Goal: Communication & Community: Ask a question

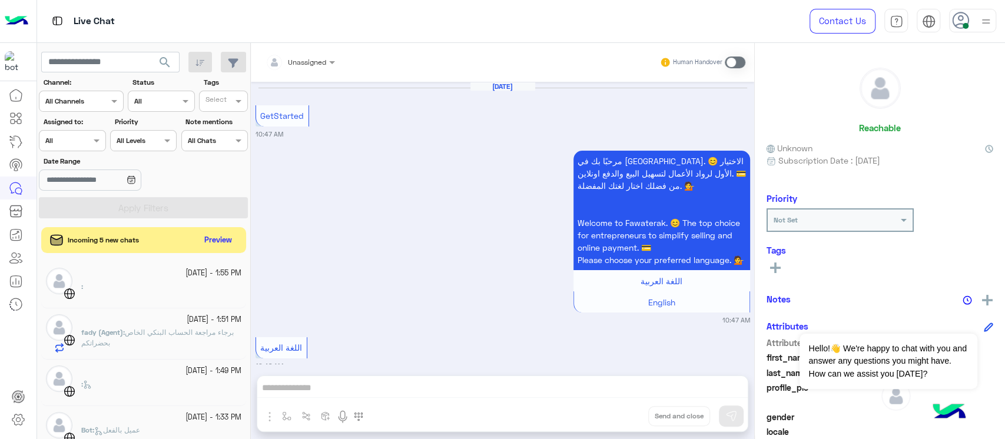
scroll to position [490, 0]
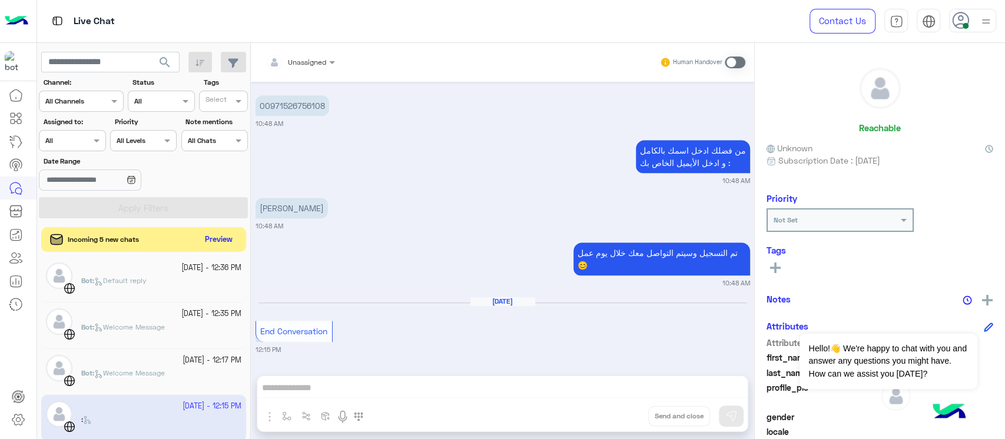
click at [218, 243] on button "Preview" at bounding box center [219, 240] width 37 height 16
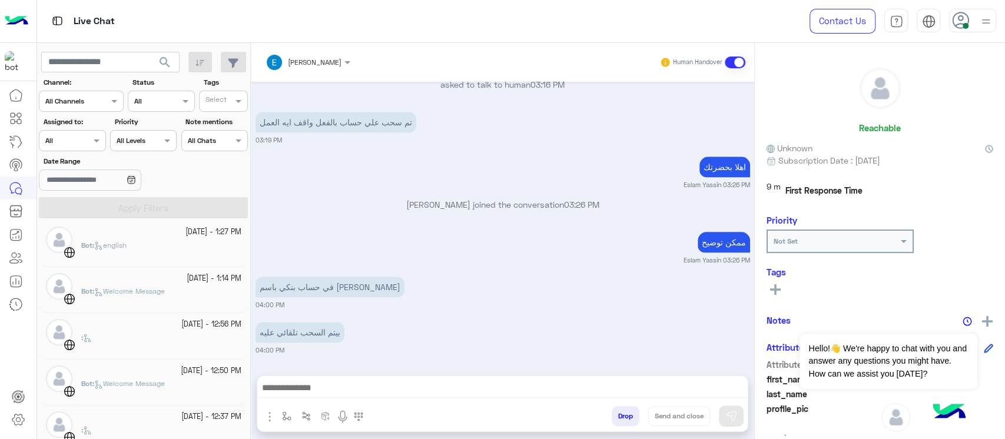
scroll to position [890, 0]
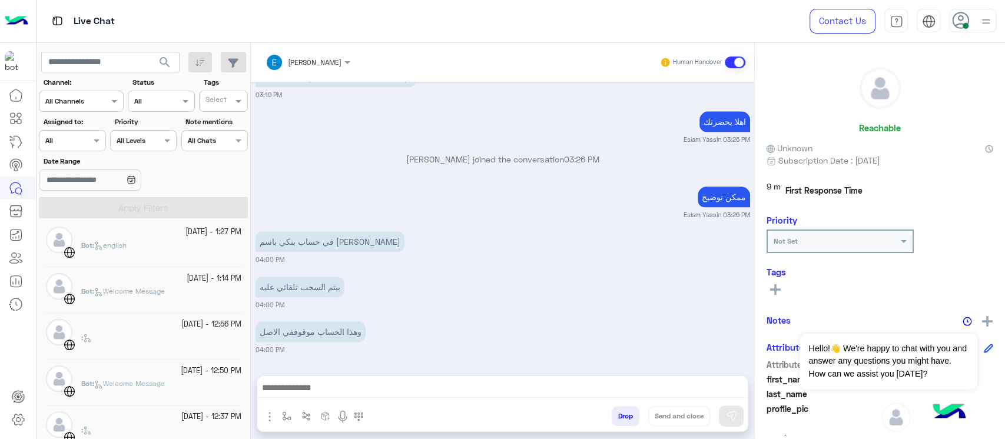
click at [0, 366] on div at bounding box center [18, 262] width 37 height 357
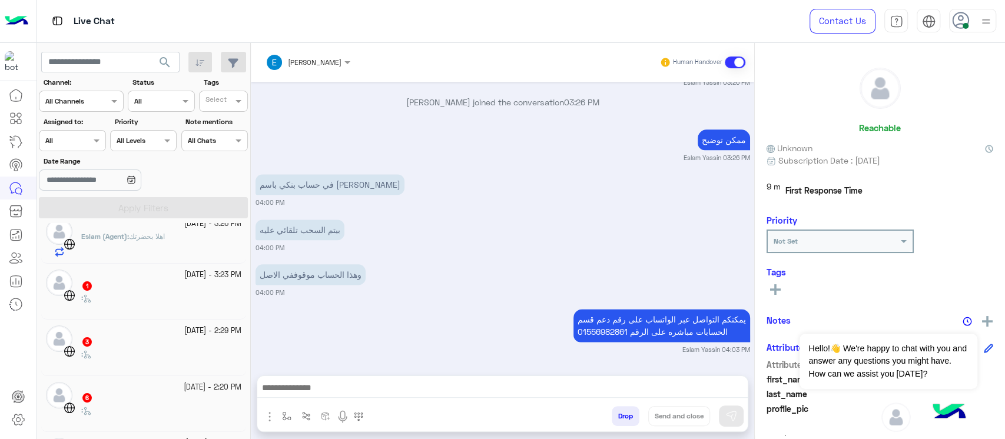
scroll to position [0, 0]
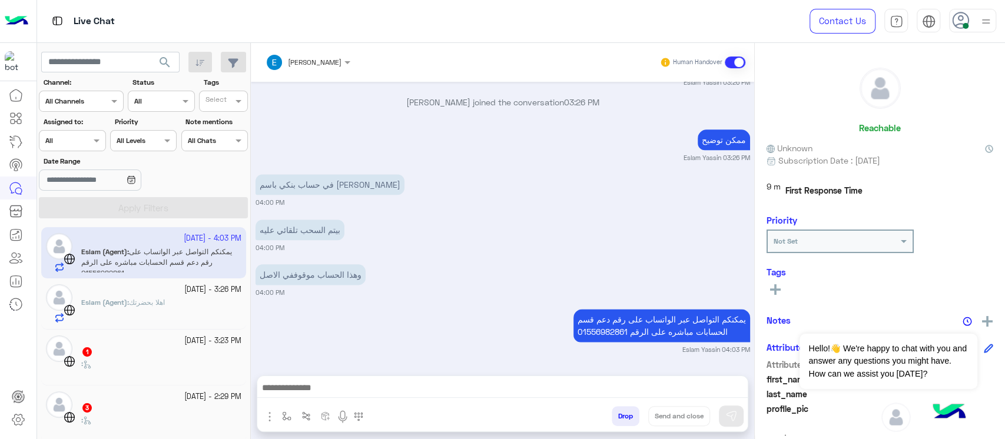
click at [678, 311] on p "يمكنكم التواصل عبر الواتساب على رقم دعم قسم الحسابات مباشره على الرقم 015569828…" at bounding box center [661, 325] width 177 height 33
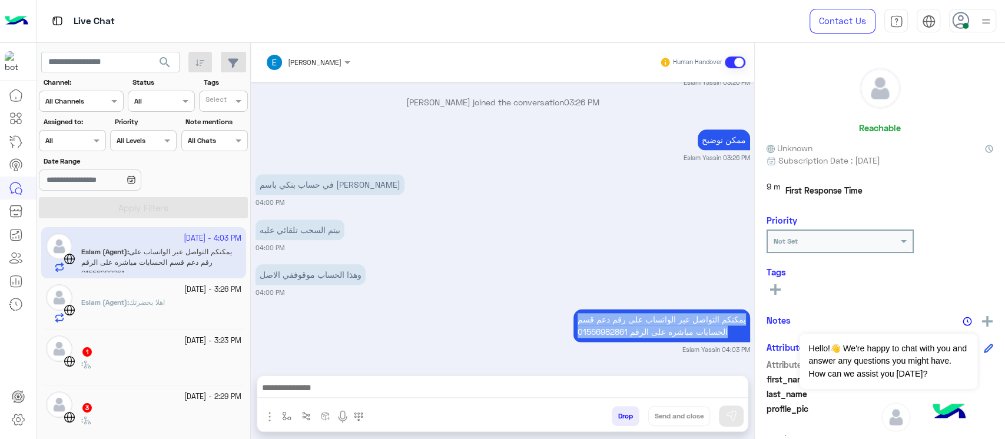
click at [678, 311] on p "يمكنكم التواصل عبر الواتساب على رقم دعم قسم الحسابات مباشره على الرقم 015569828…" at bounding box center [661, 325] width 177 height 33
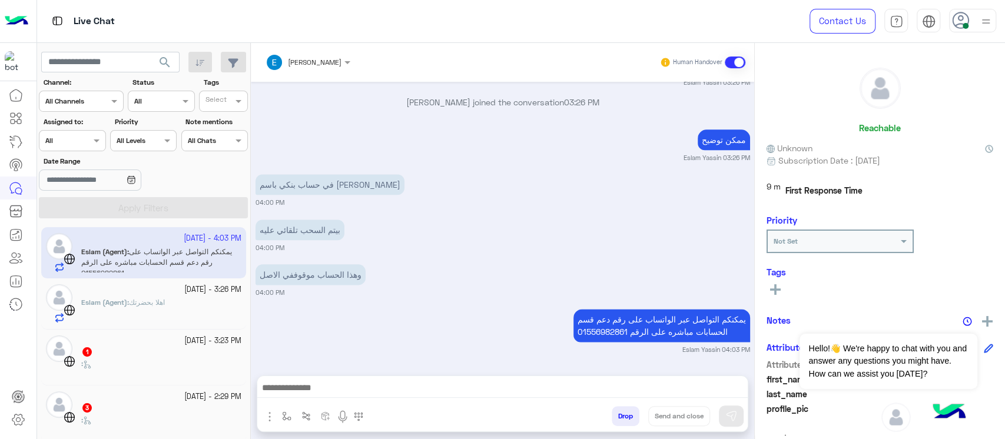
click at [162, 297] on p "Eslam (Agent) : اهلا بحضرت[PERSON_NAME]" at bounding box center [123, 302] width 84 height 11
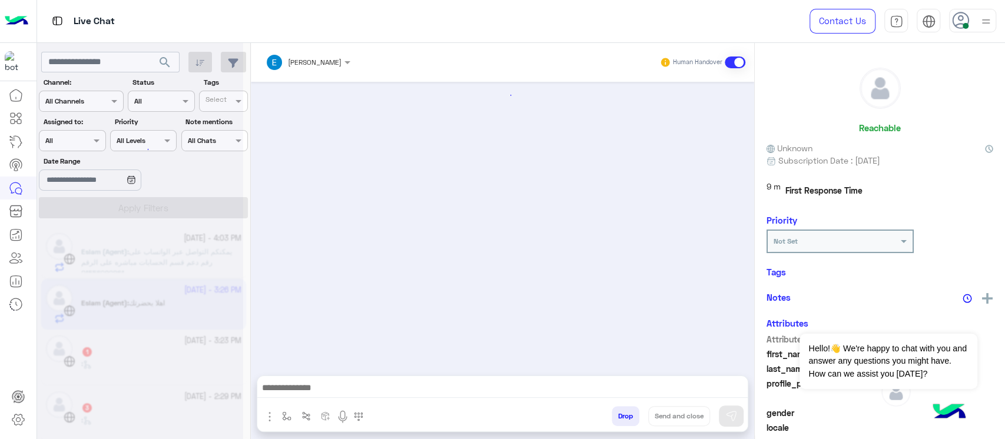
scroll to position [812, 0]
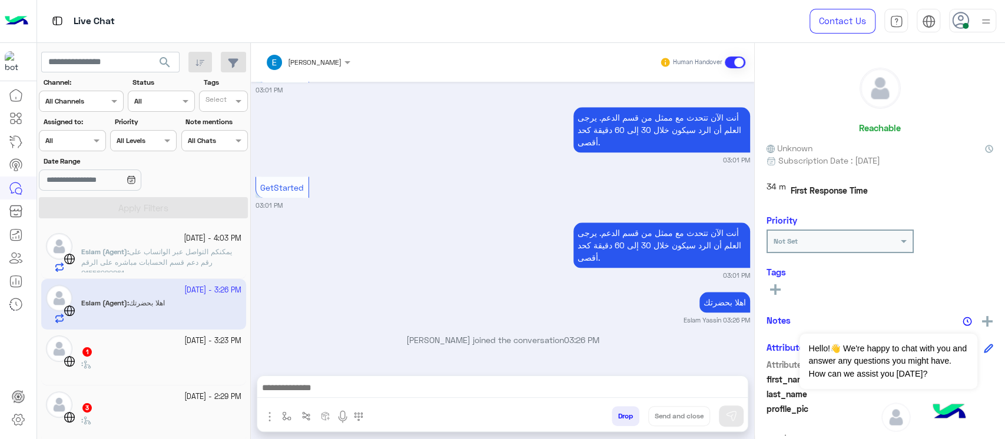
click at [113, 365] on div ":" at bounding box center [161, 369] width 160 height 21
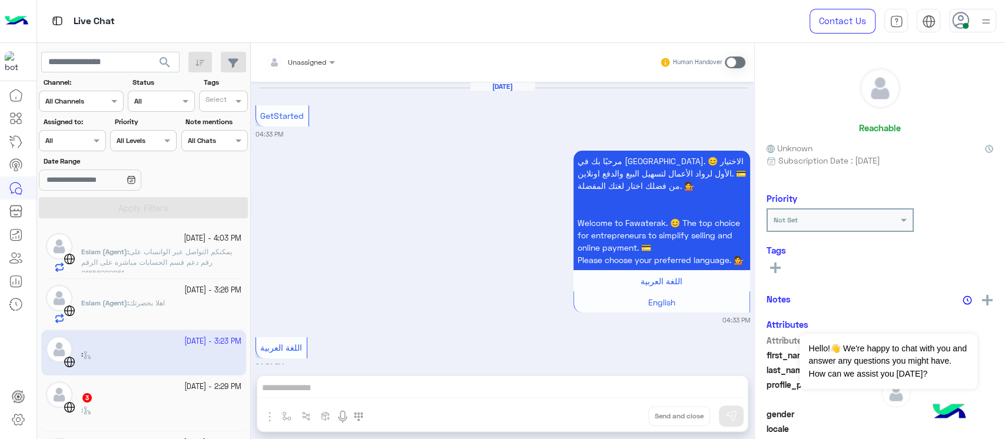
scroll to position [1014, 0]
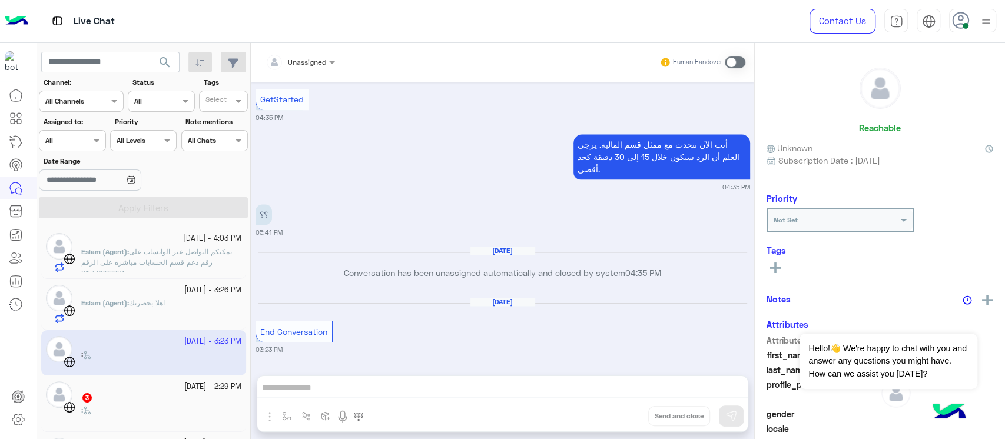
click at [108, 411] on div ":" at bounding box center [161, 415] width 160 height 21
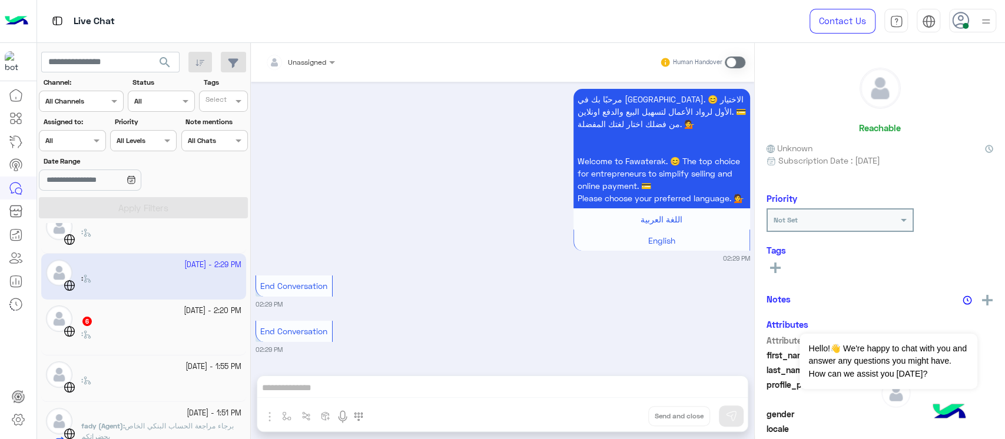
scroll to position [157, 0]
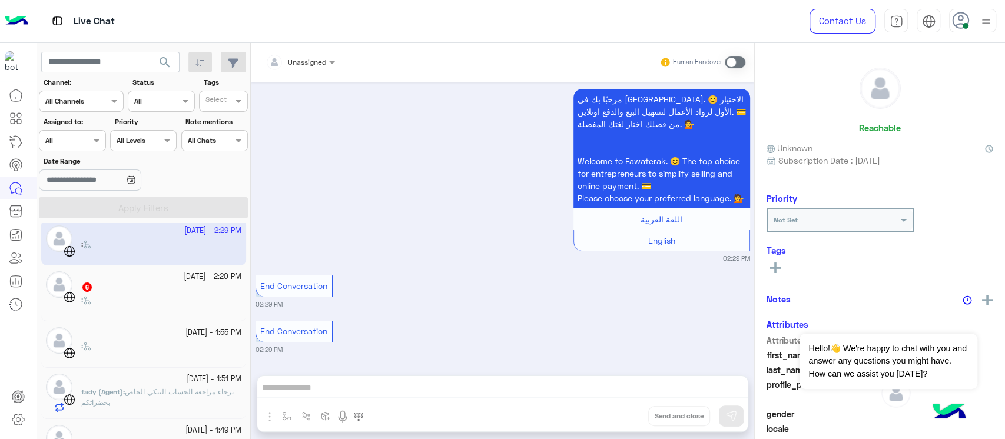
click at [101, 302] on div ":" at bounding box center [161, 304] width 160 height 21
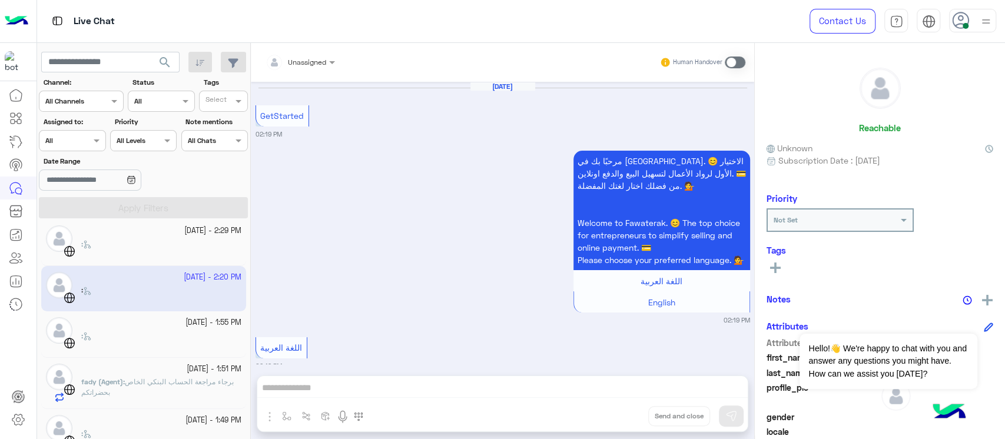
scroll to position [469, 0]
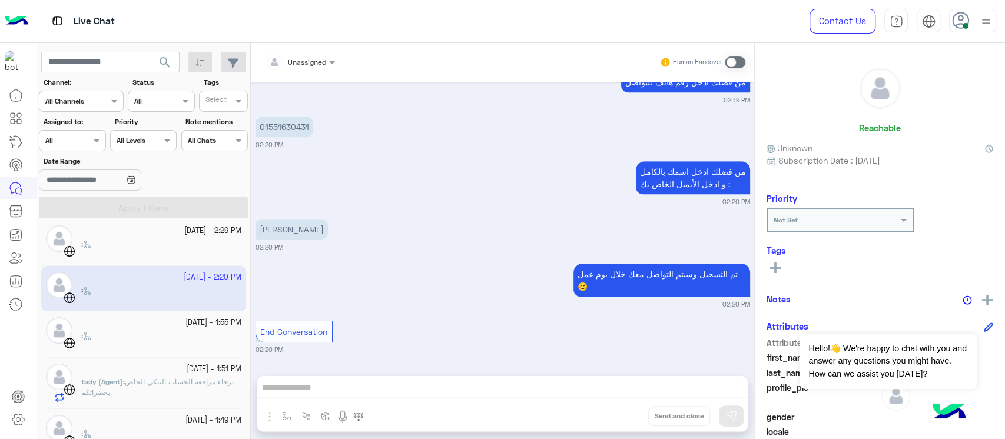
click at [112, 341] on div ":" at bounding box center [161, 341] width 160 height 21
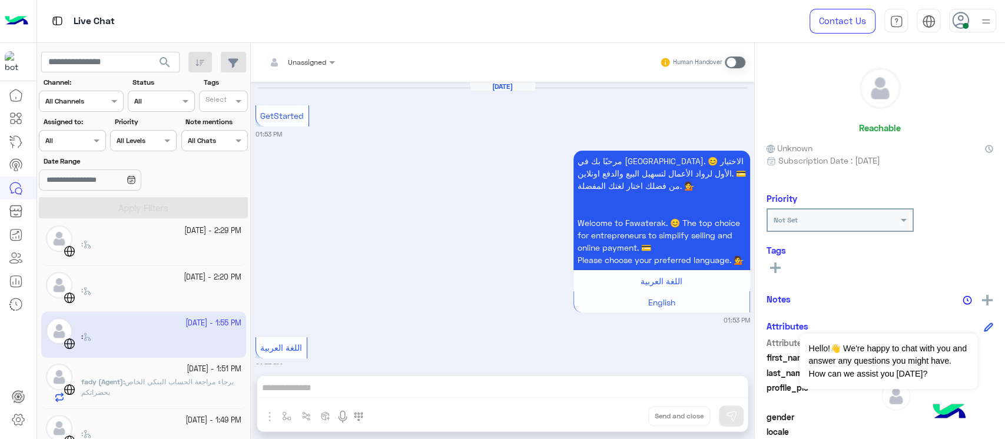
scroll to position [469, 0]
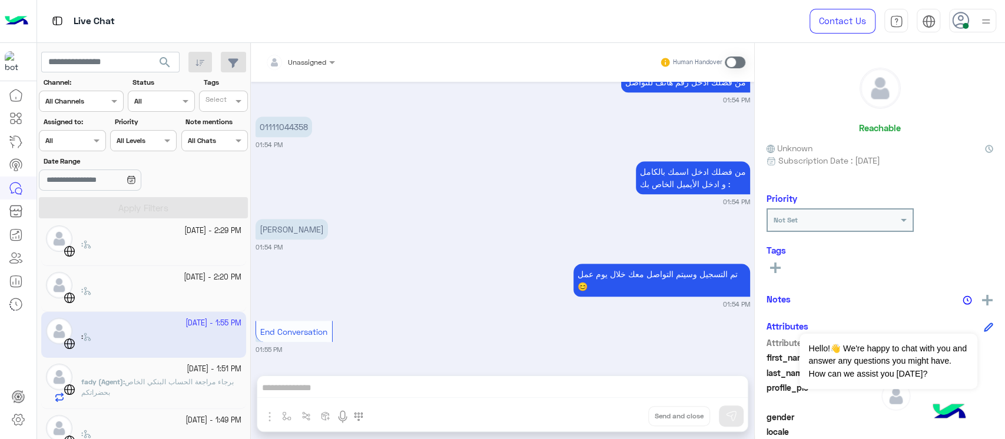
click at [110, 387] on p "fady (Agent) : برجاء مراجعة الحساب البنكي الخاص بحضراتكم" at bounding box center [161, 387] width 160 height 21
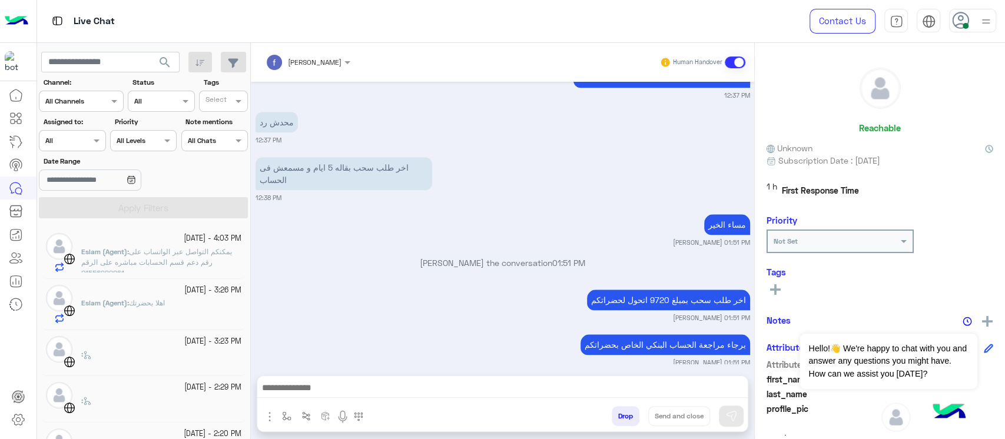
click at [125, 254] on span "Eslam (Agent)" at bounding box center [104, 251] width 46 height 9
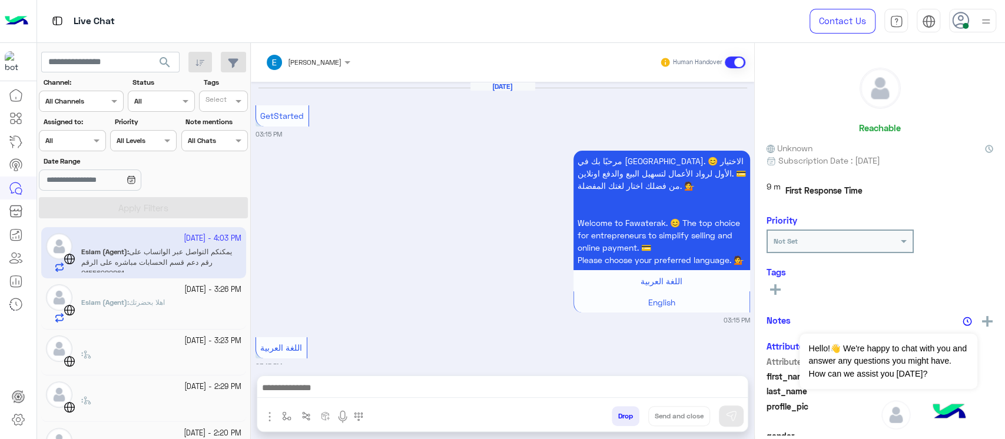
scroll to position [947, 0]
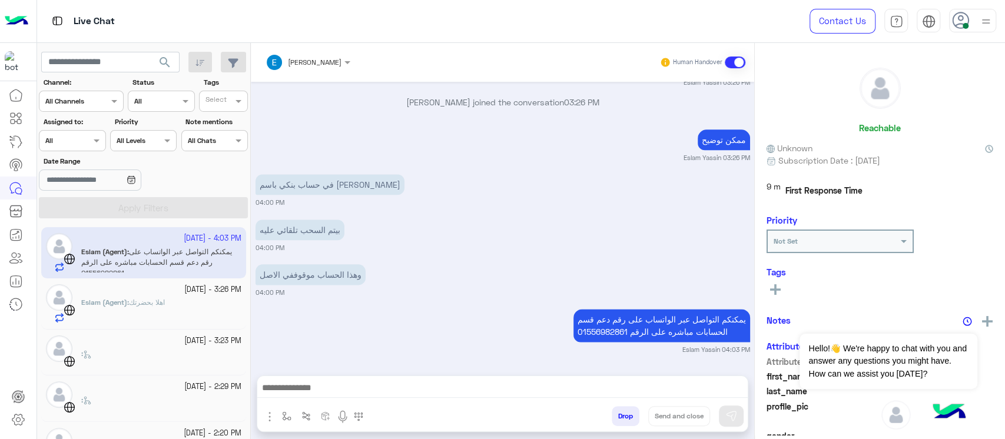
click at [295, 288] on small "04:00 PM" at bounding box center [503, 292] width 495 height 9
click at [118, 366] on div ":" at bounding box center [161, 359] width 160 height 21
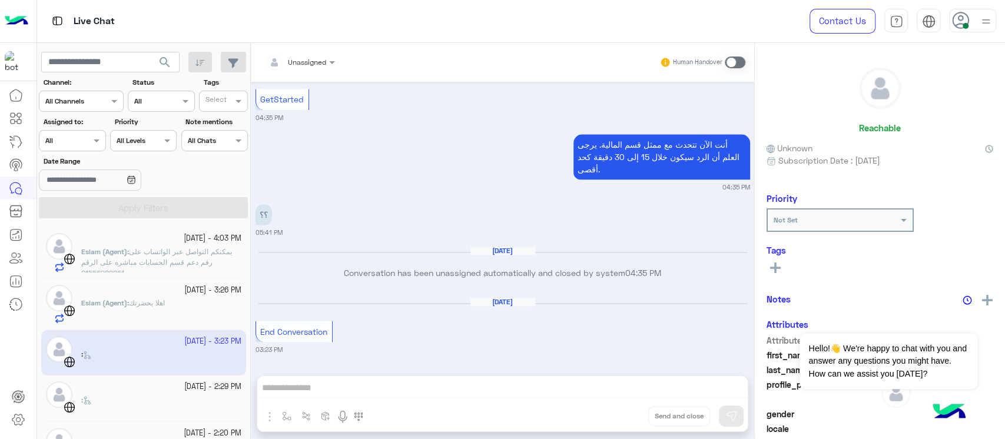
scroll to position [235, 0]
